Goal: Information Seeking & Learning: Find specific page/section

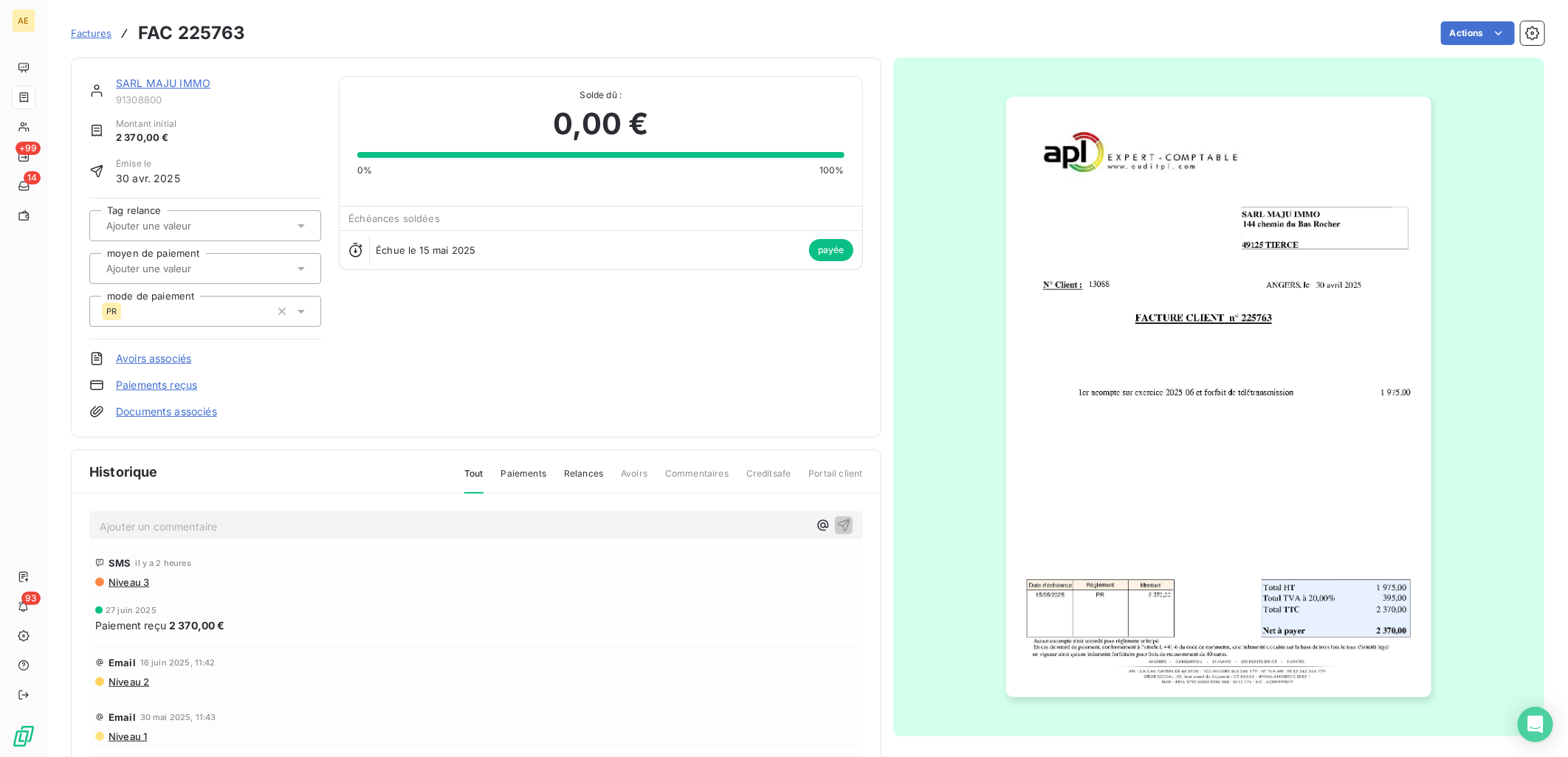
click at [135, 86] on link "SARL MAJU IMMO" at bounding box center [164, 82] width 95 height 13
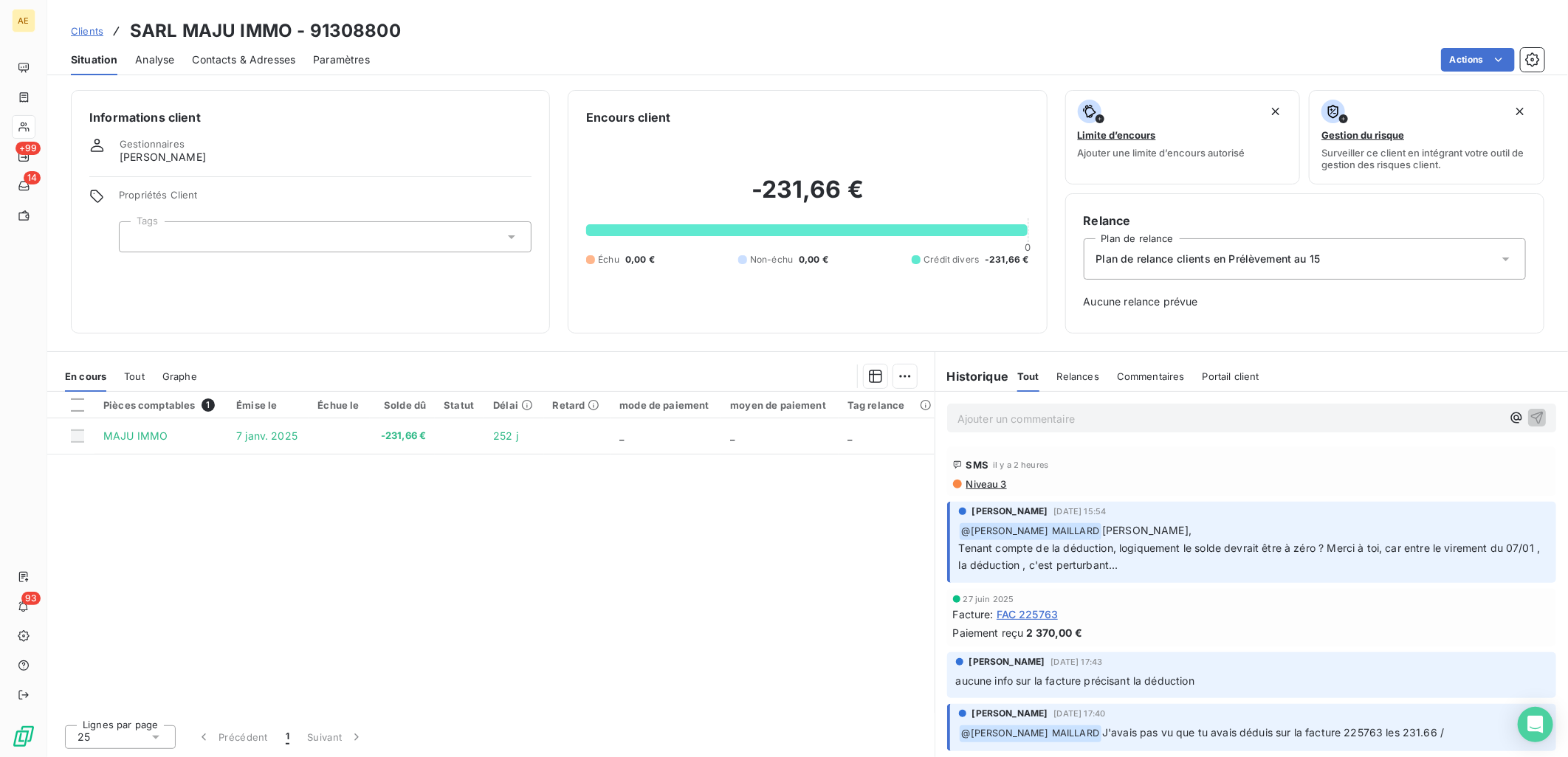
click at [85, 32] on span "Clients" at bounding box center [87, 31] width 33 height 12
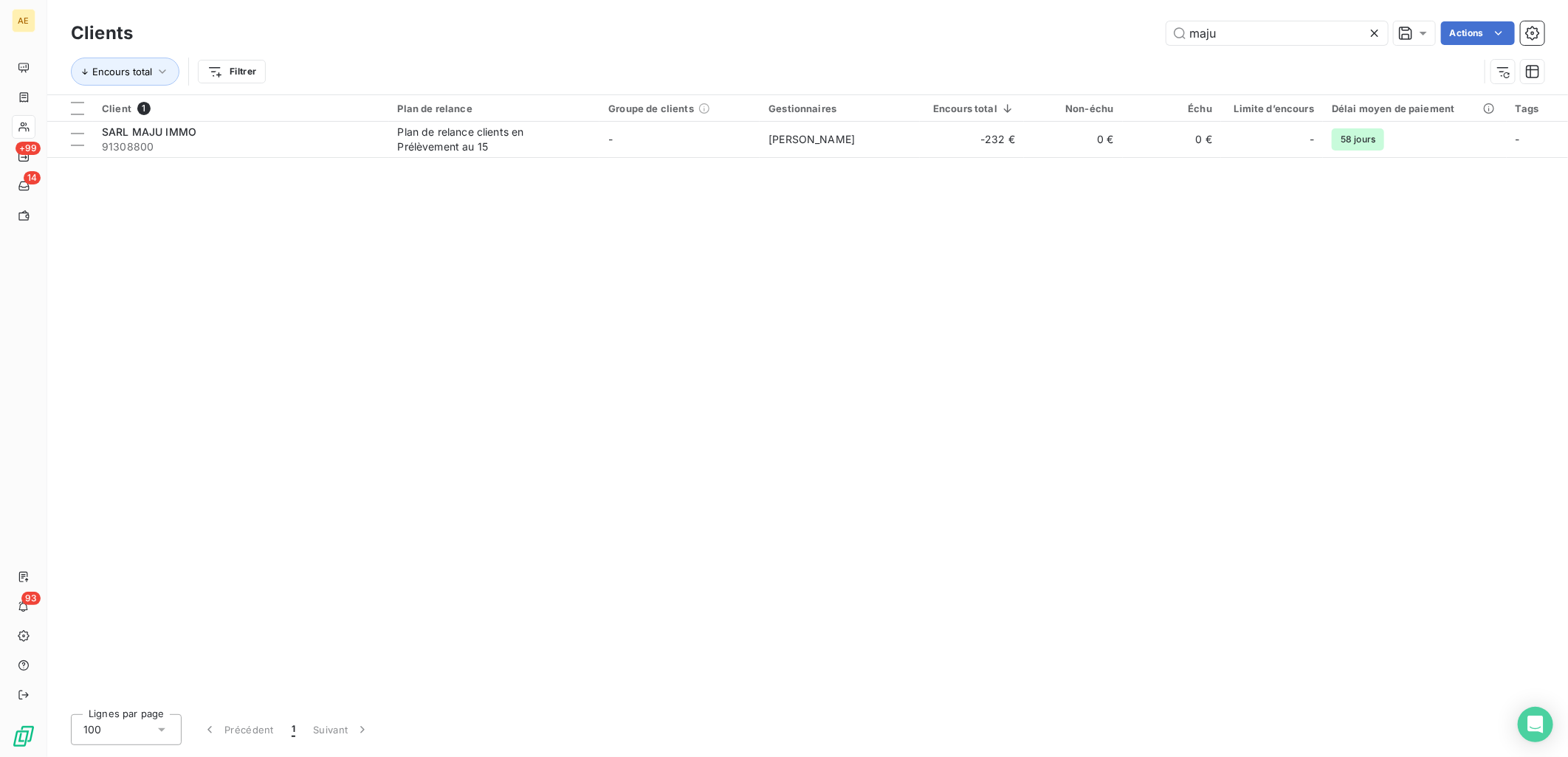
click at [1376, 31] on icon at bounding box center [1375, 33] width 8 height 8
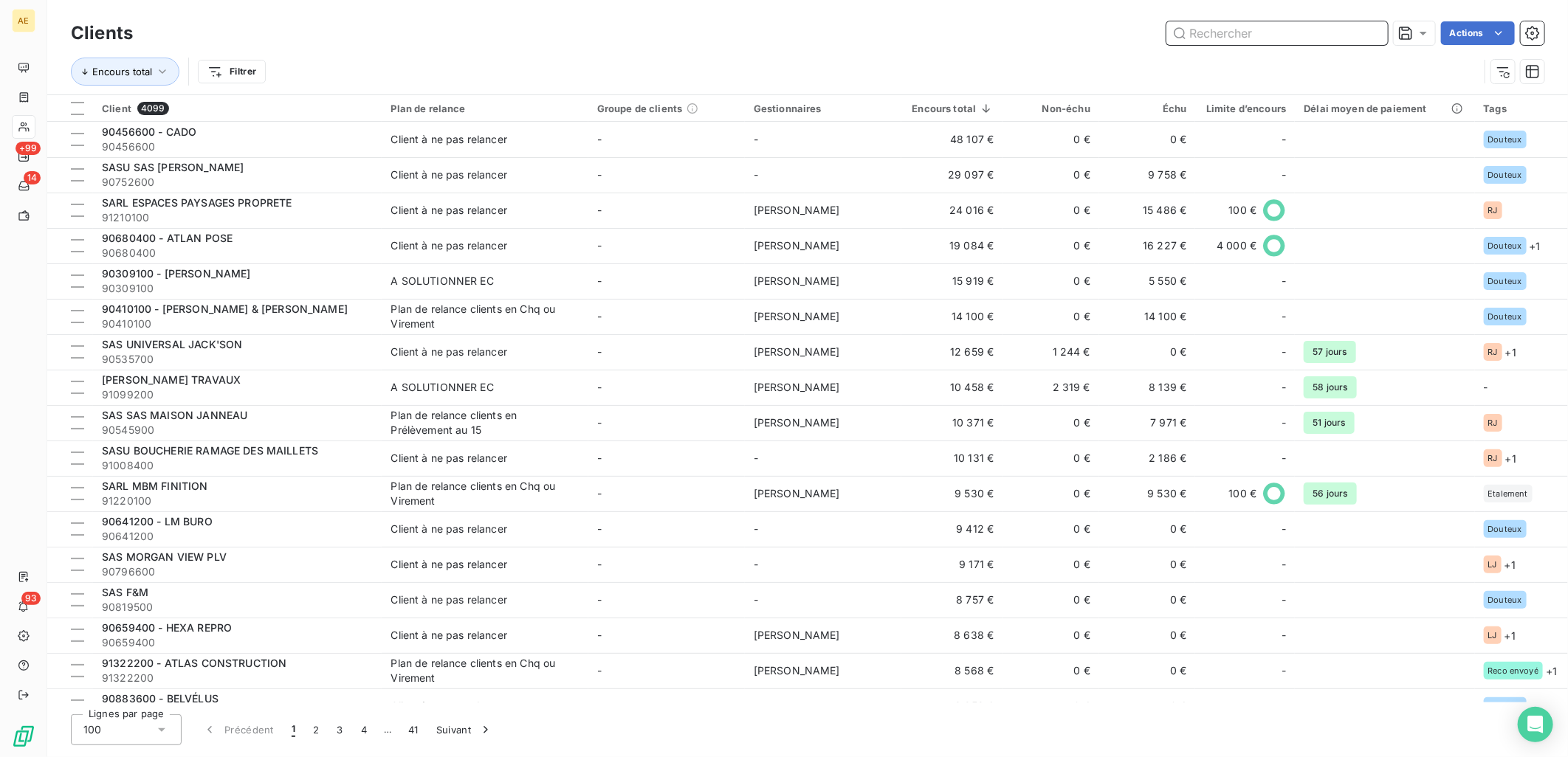
click at [1293, 28] on input "text" at bounding box center [1276, 33] width 222 height 23
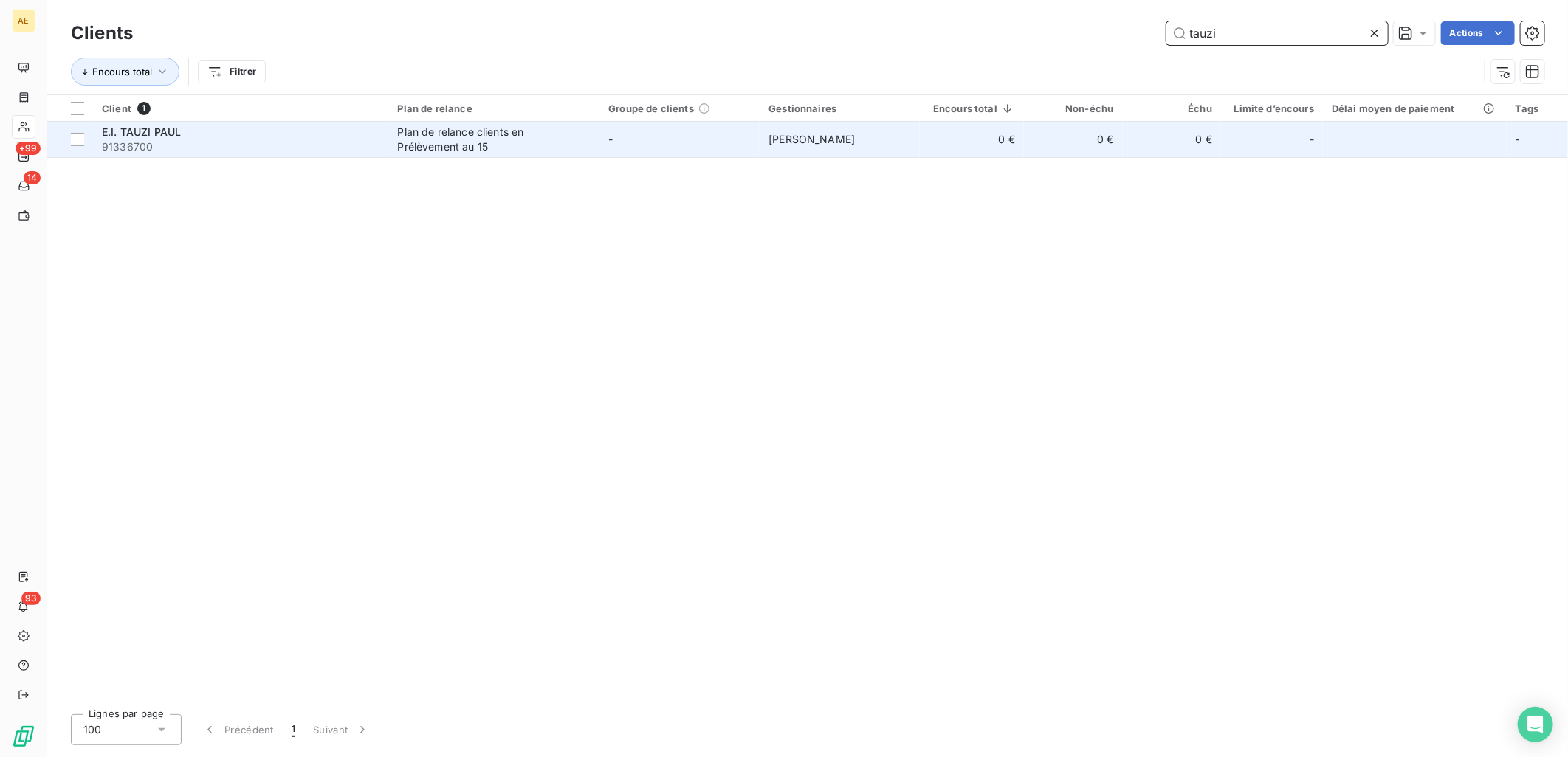
type input "tauzi"
click at [296, 131] on div "E.I. TAUZI PAUL" at bounding box center [240, 132] width 278 height 15
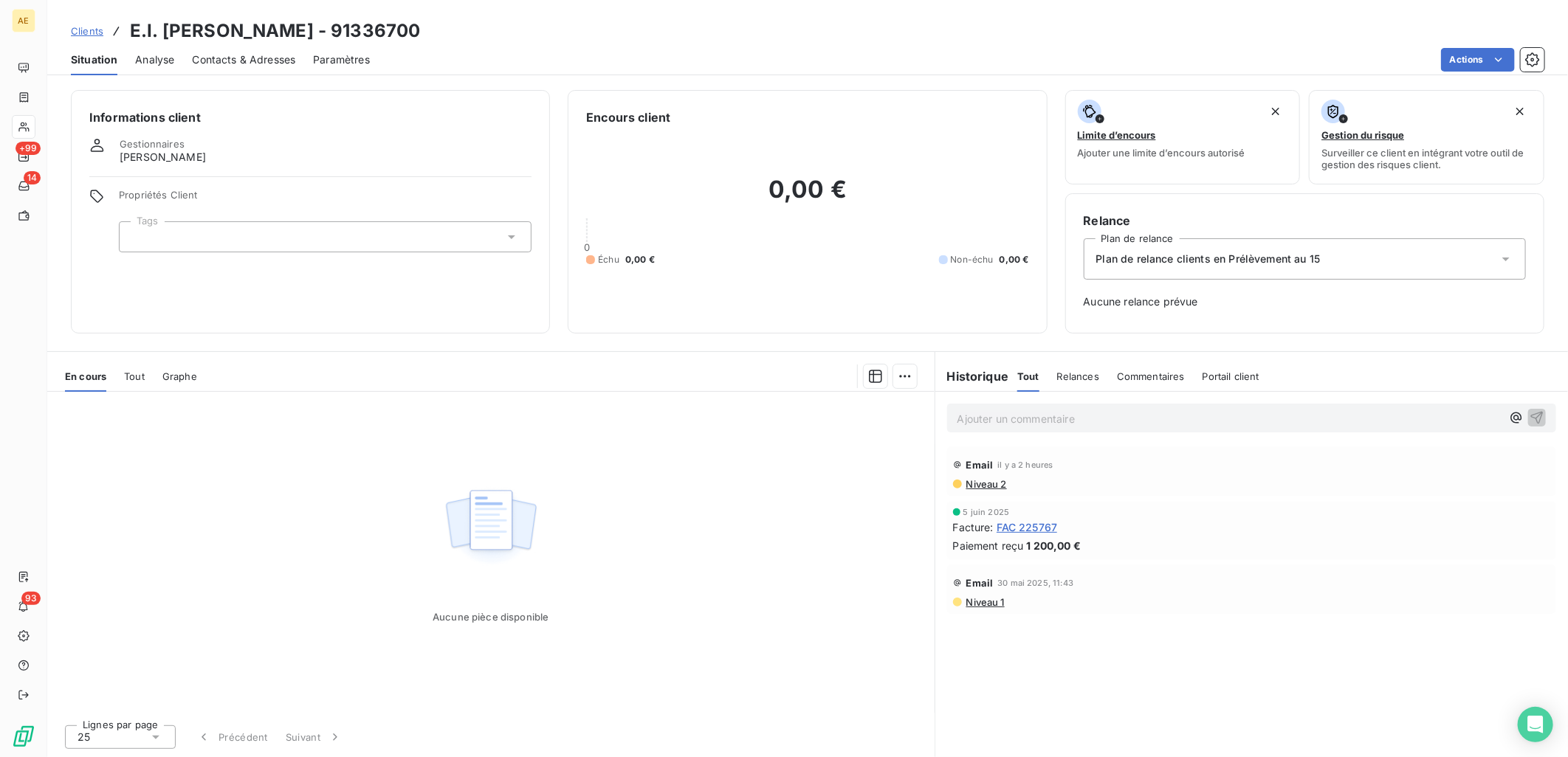
click at [322, 61] on span "Paramètres" at bounding box center [341, 59] width 57 height 15
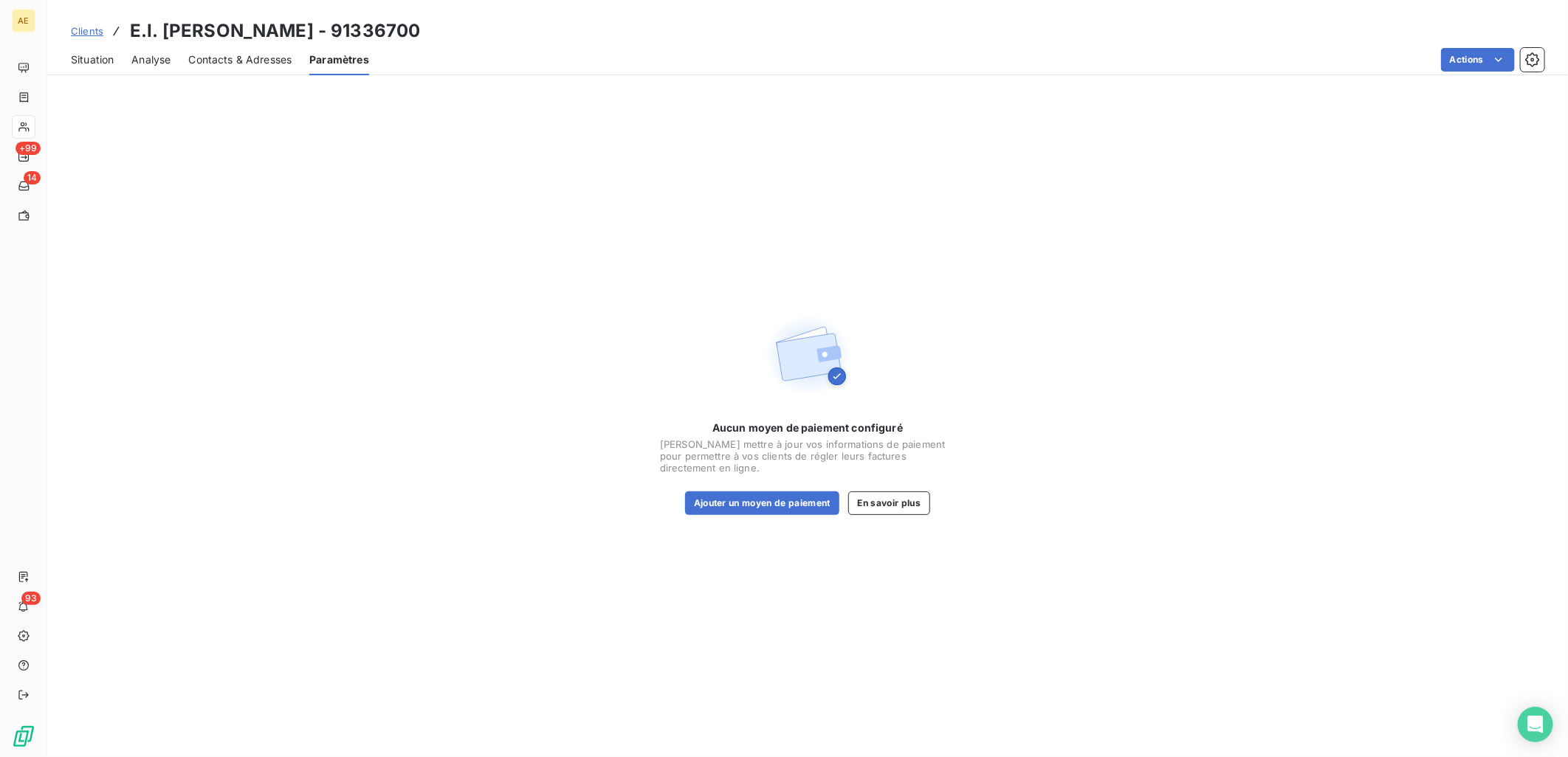
click at [261, 62] on span "Contacts & Adresses" at bounding box center [239, 59] width 104 height 15
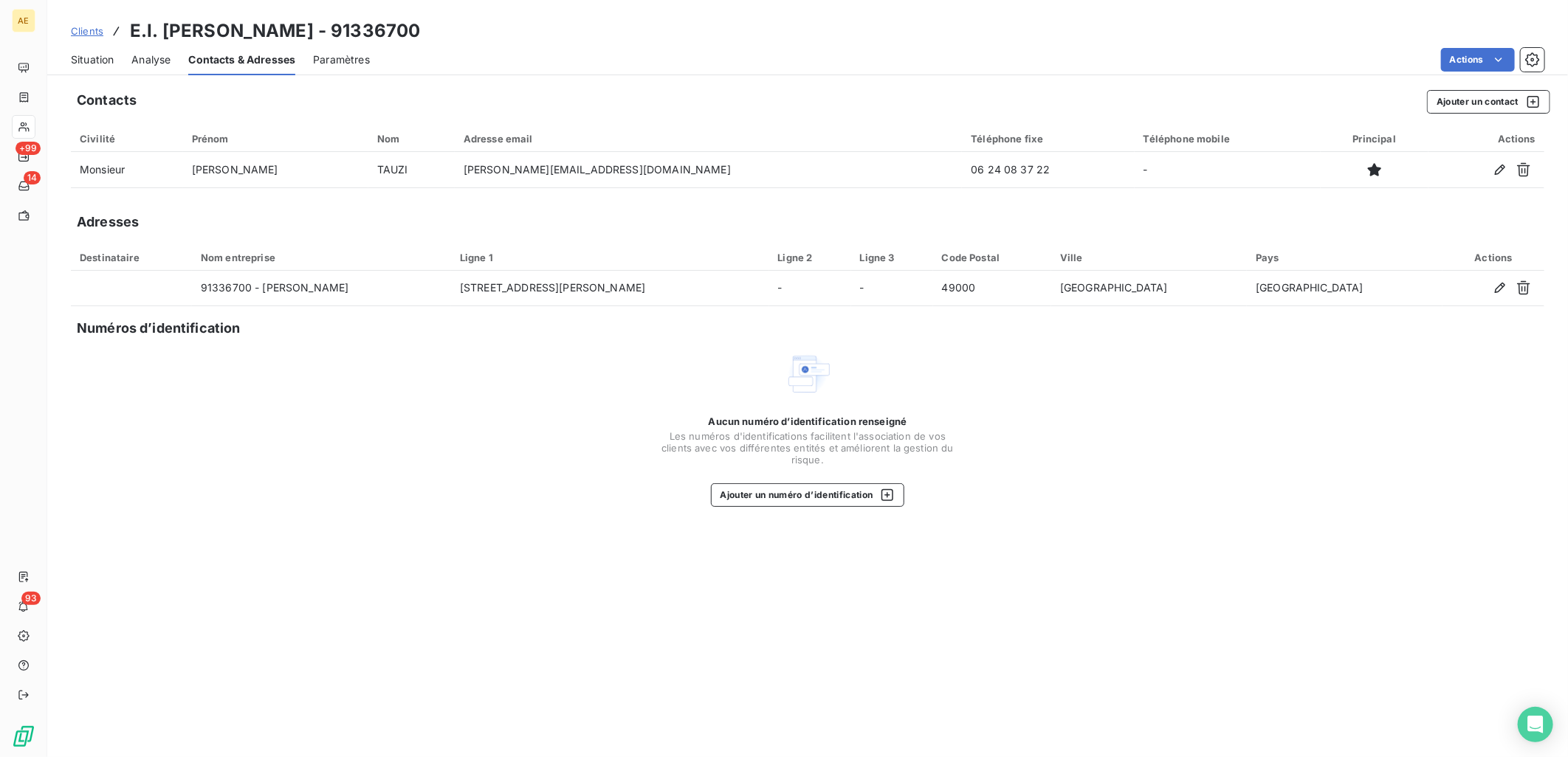
click at [79, 28] on span "Clients" at bounding box center [87, 31] width 33 height 12
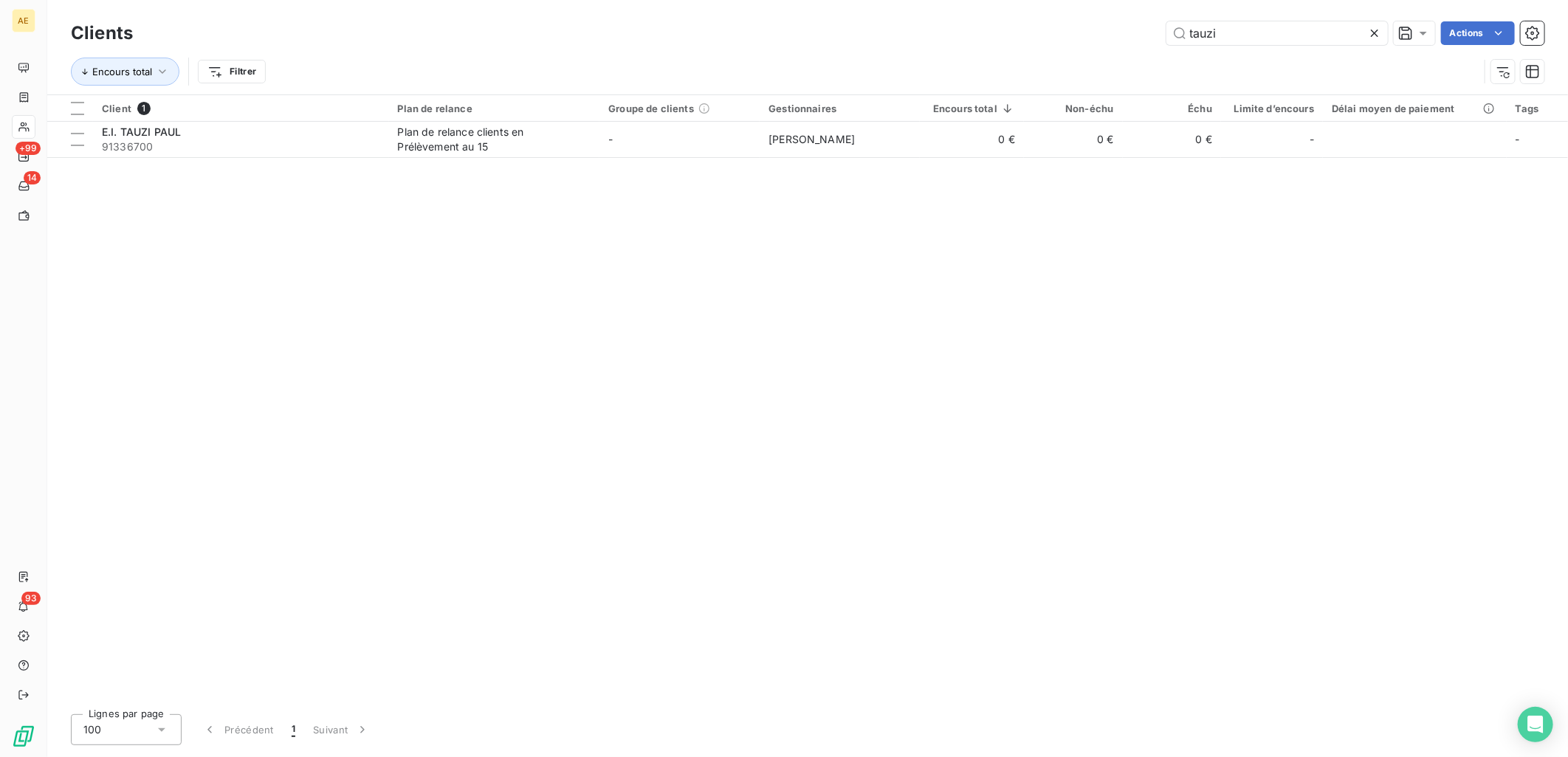
drag, startPoint x: 1272, startPoint y: 31, endPoint x: 1007, endPoint y: 46, distance: 265.4
click at [1007, 46] on div "Clients tauzi Actions" at bounding box center [808, 33] width 1474 height 31
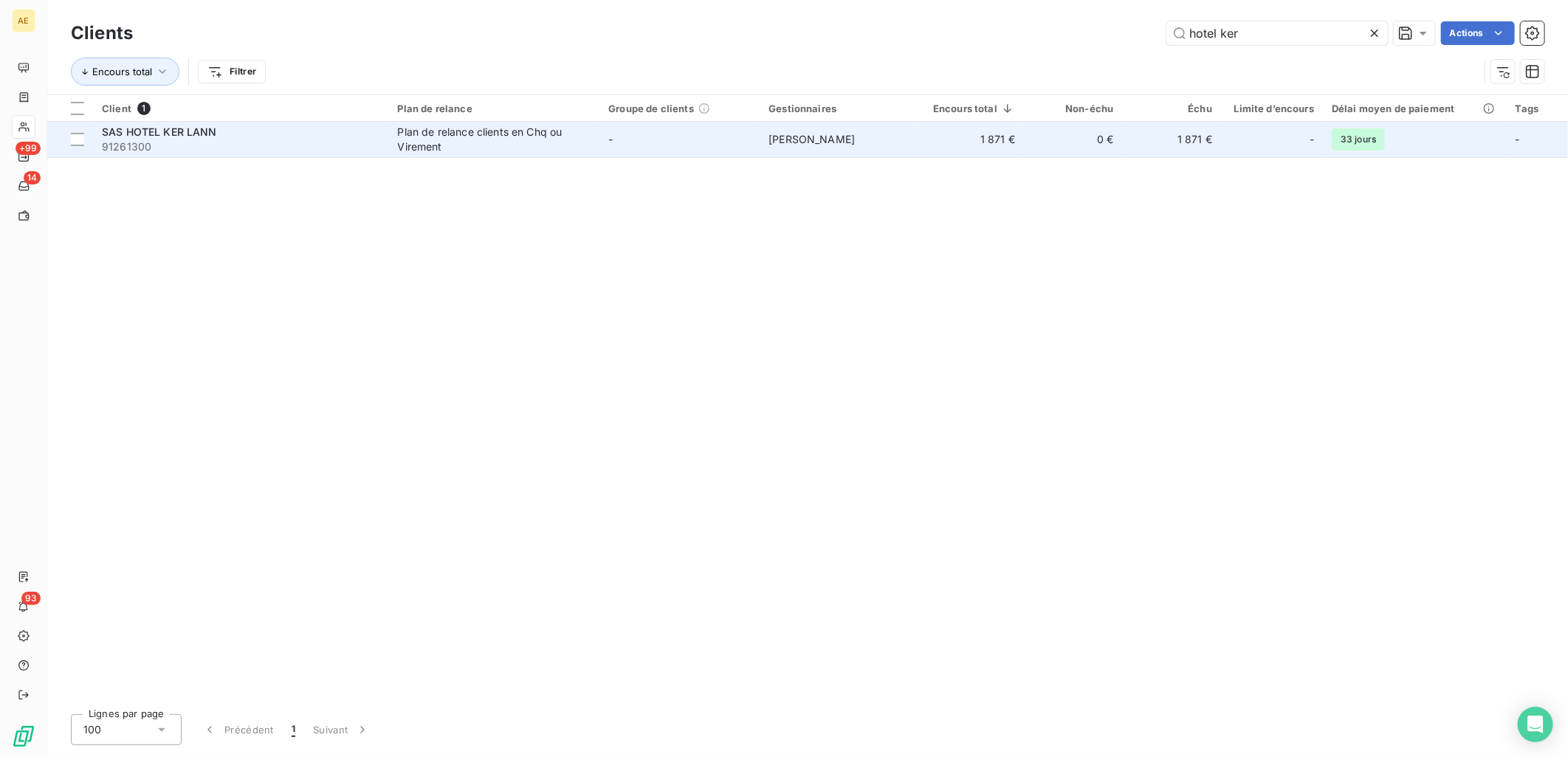
type input "hotel ker"
click at [348, 144] on span "91261300" at bounding box center [240, 146] width 278 height 15
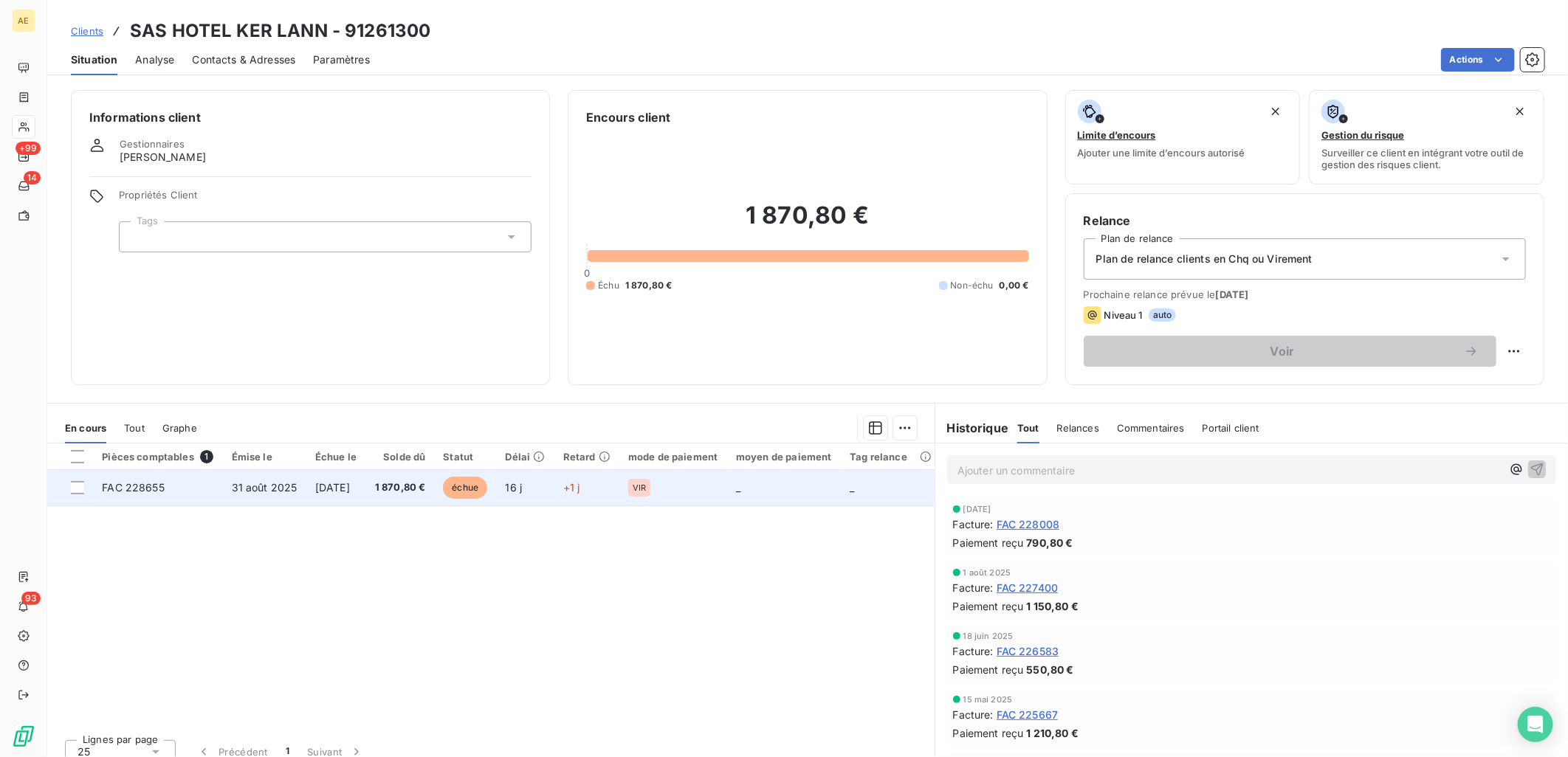
click at [352, 496] on td "[DATE]" at bounding box center [336, 488] width 60 height 36
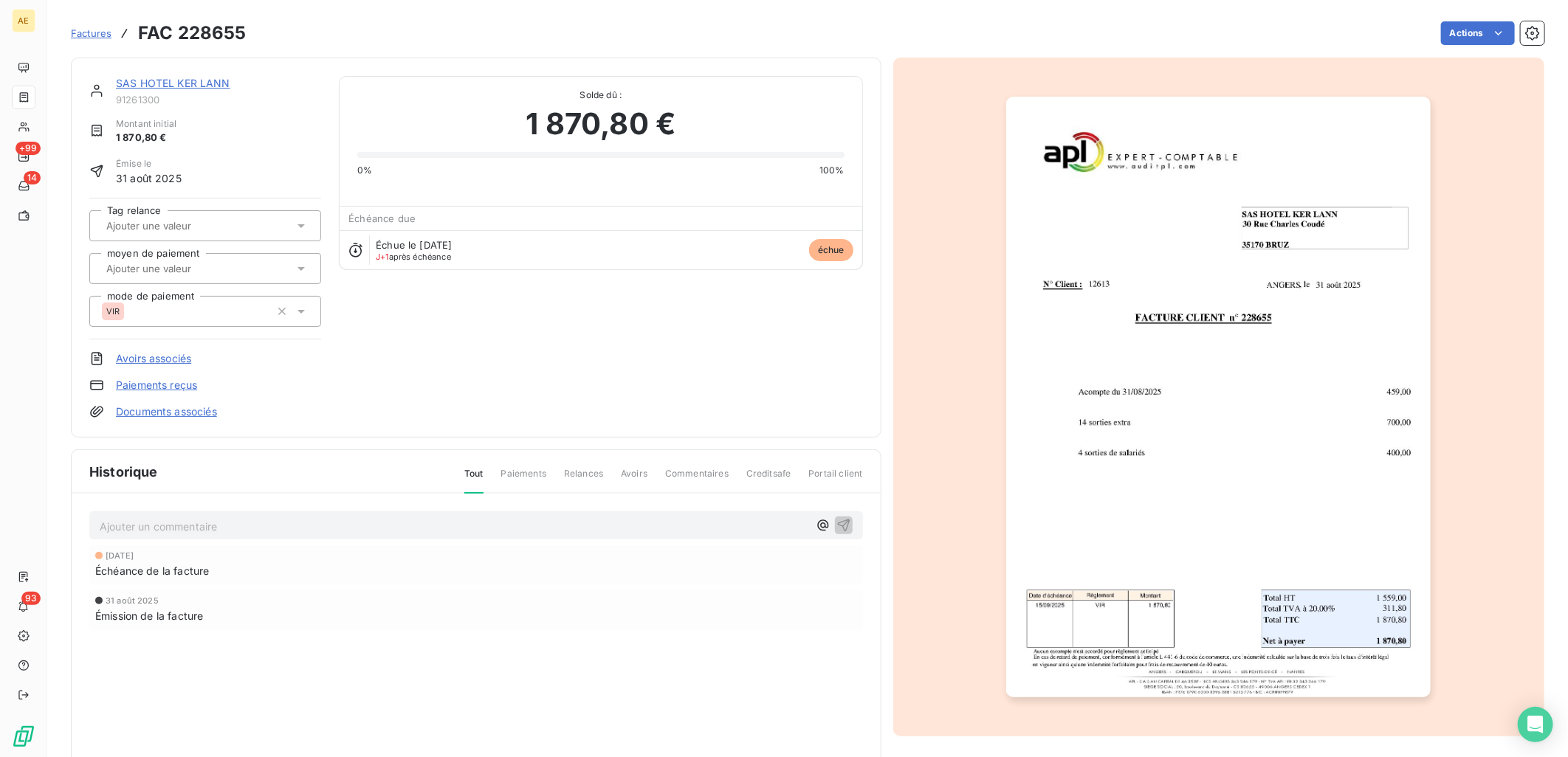
click at [1104, 427] on img "button" at bounding box center [1218, 397] width 424 height 600
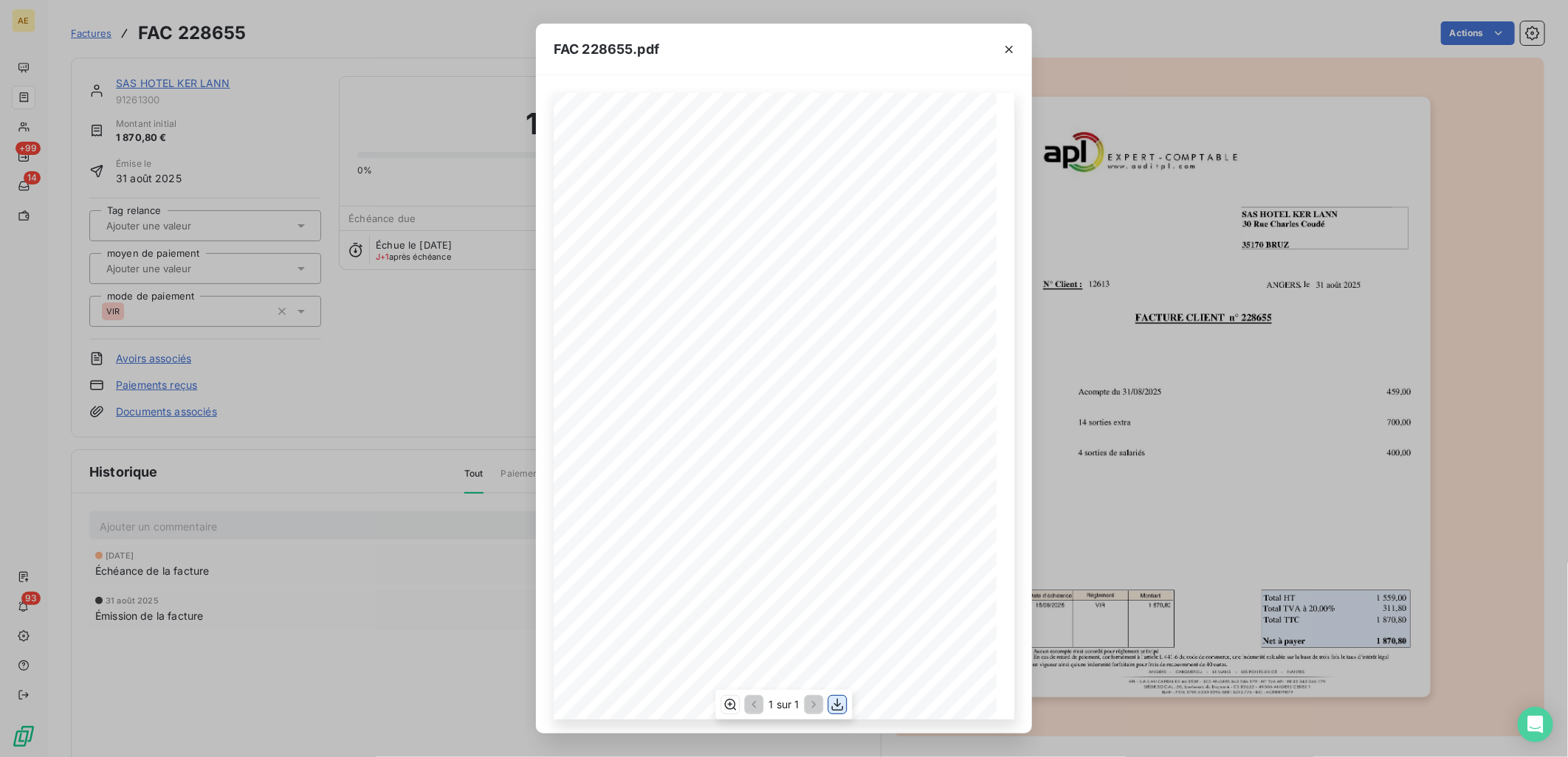
click at [834, 710] on icon "button" at bounding box center [838, 704] width 15 height 15
click at [467, 653] on div "FAC 228655.pdf FACTURE CLIENT n° 228655 SAS HOTEL KER LANN [STREET_ADDRESS][PER…" at bounding box center [784, 378] width 1568 height 757
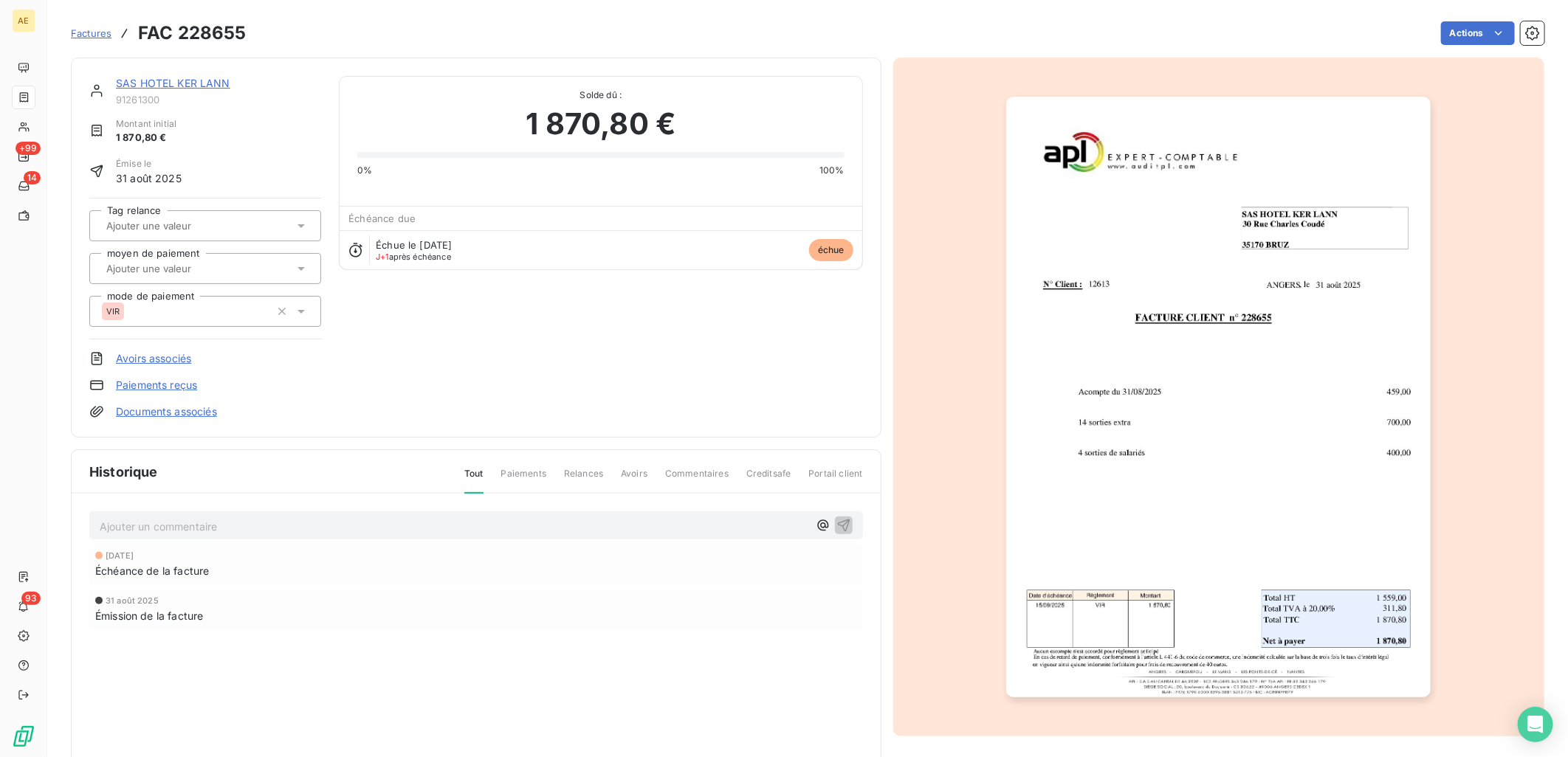
click at [158, 85] on link "SAS HOTEL KER LANN" at bounding box center [173, 82] width 114 height 13
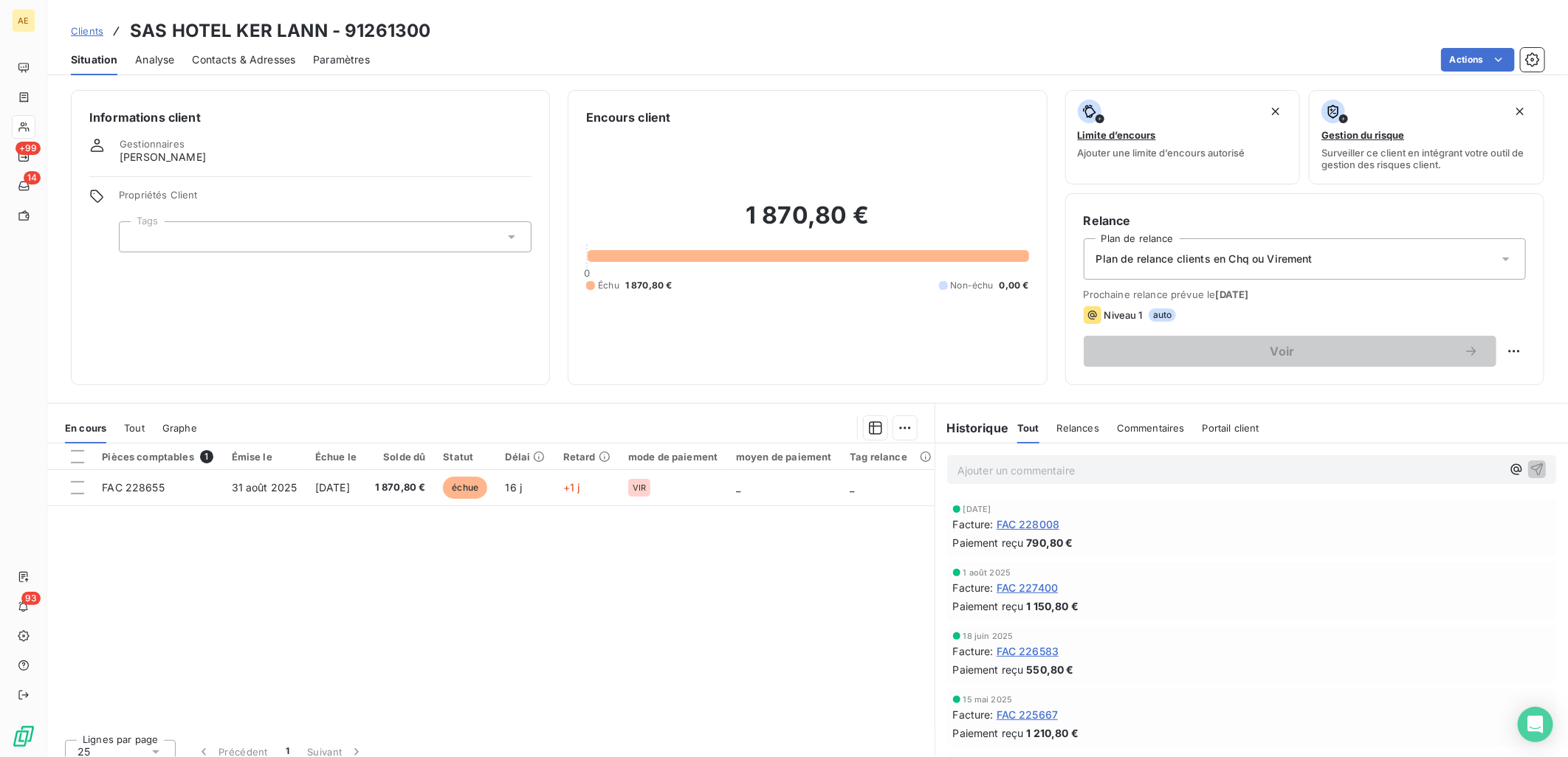
click at [77, 20] on div "Clients SAS HOTEL KER LANN - 91261300" at bounding box center [250, 30] width 359 height 26
click at [77, 26] on span "Clients" at bounding box center [87, 31] width 33 height 12
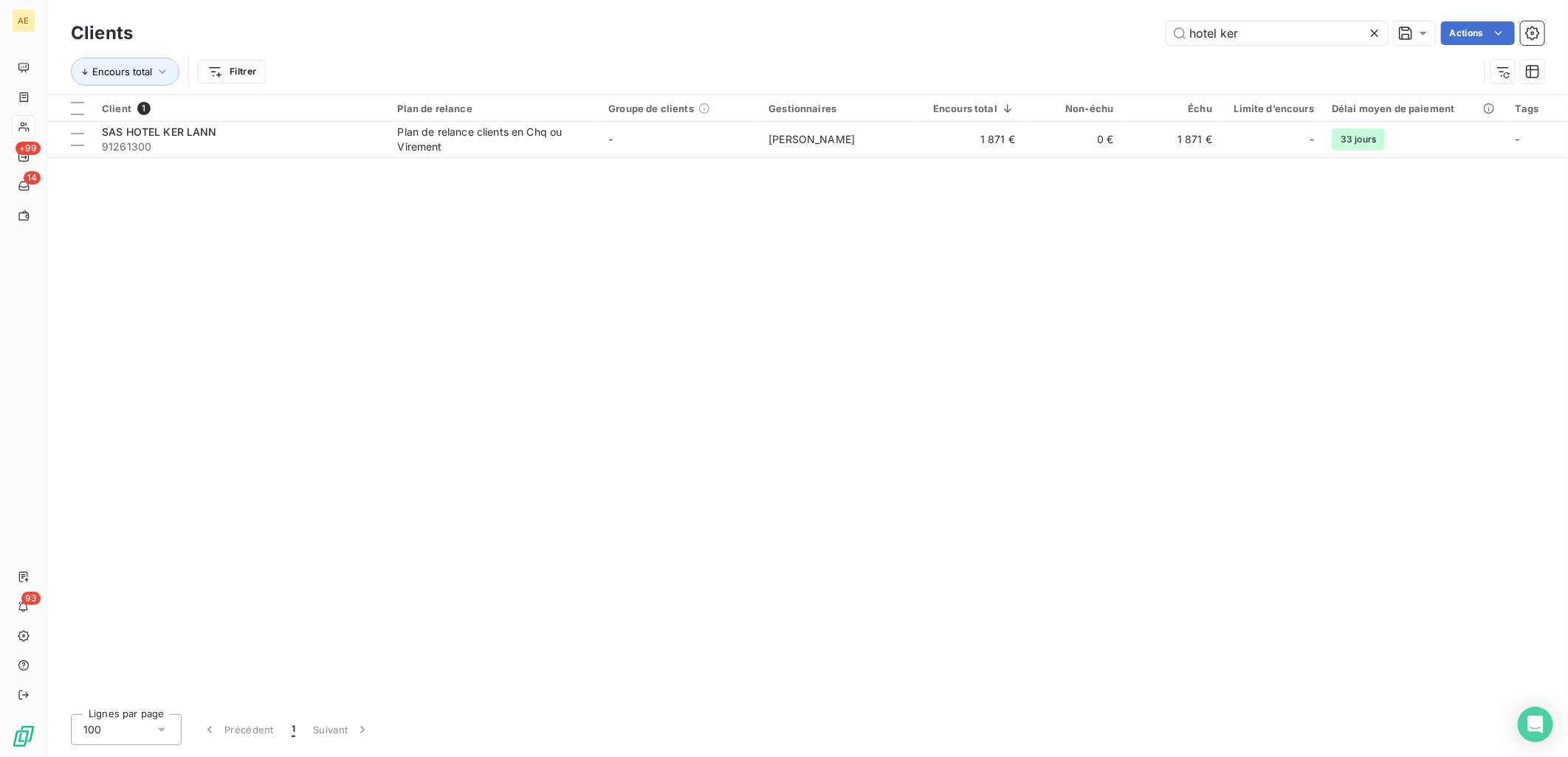
drag, startPoint x: 1255, startPoint y: 31, endPoint x: 1007, endPoint y: 42, distance: 248.2
click at [1008, 42] on div "hotel ker Actions" at bounding box center [847, 33] width 1394 height 23
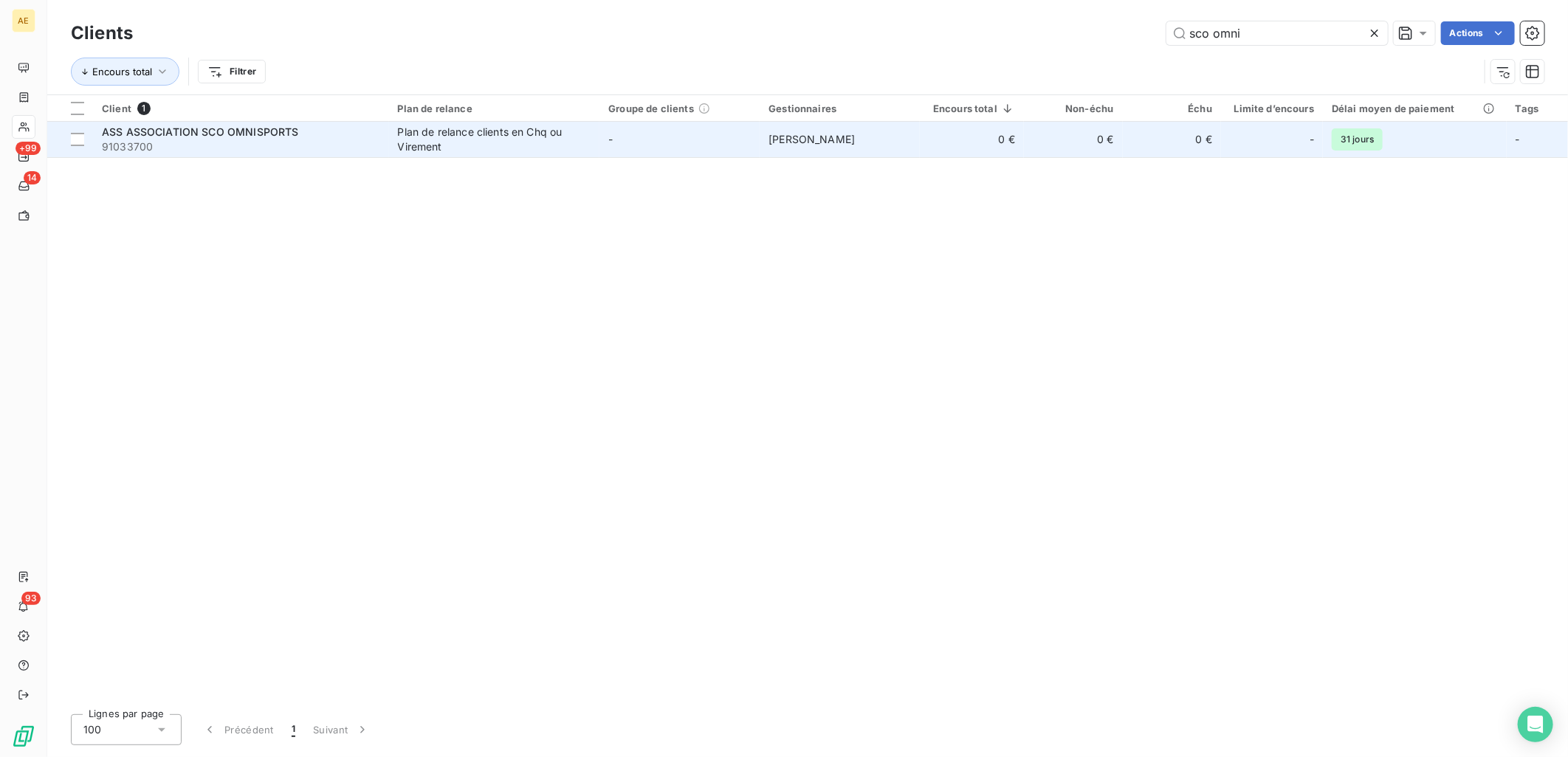
type input "sco omni"
click at [278, 155] on td "ASS ASSOCIATION SCO OMNISPORTS 91033700" at bounding box center [241, 139] width 296 height 36
